Goal: Task Accomplishment & Management: Use online tool/utility

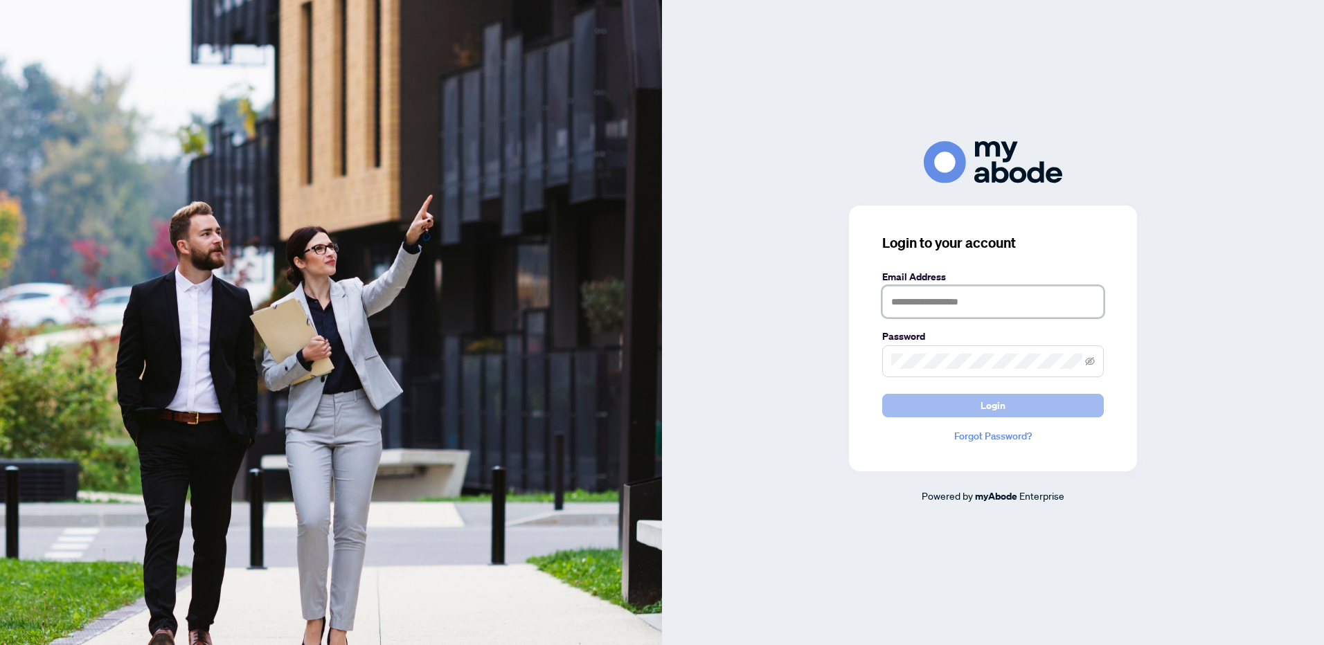
type input "**********"
click at [1001, 407] on span "Login" at bounding box center [992, 406] width 25 height 22
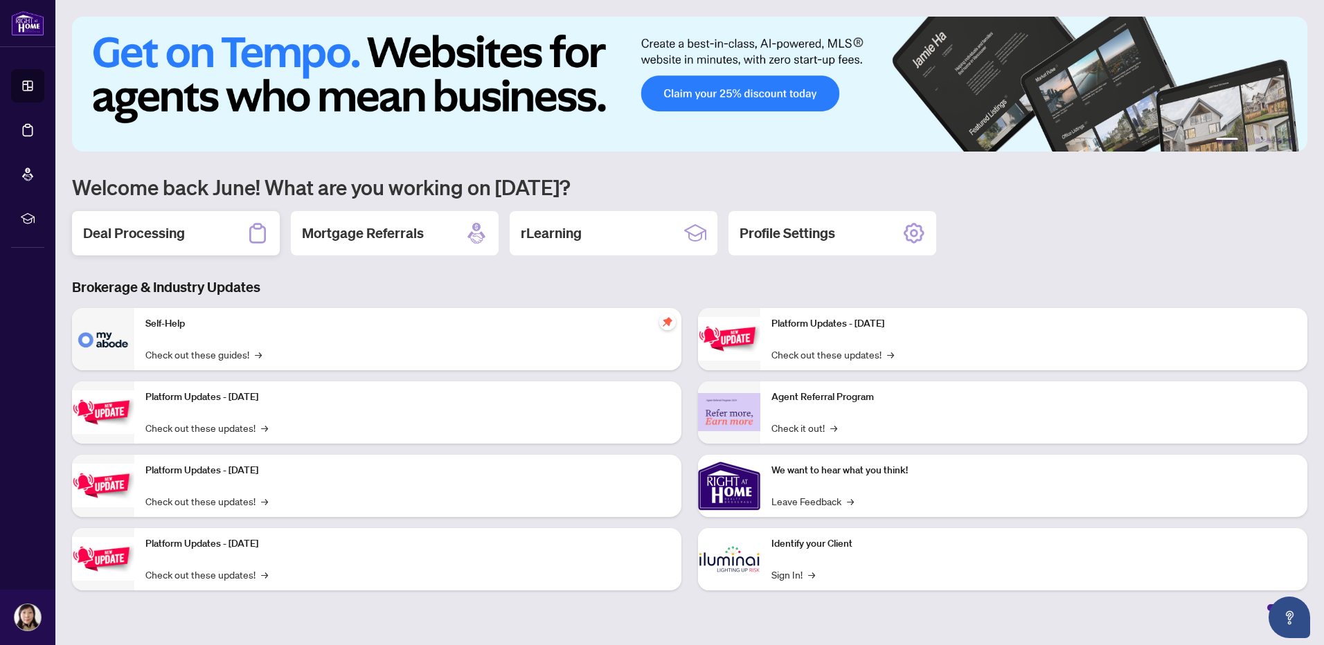
click at [115, 230] on h2 "Deal Processing" at bounding box center [134, 233] width 102 height 19
